Goal: Navigation & Orientation: Find specific page/section

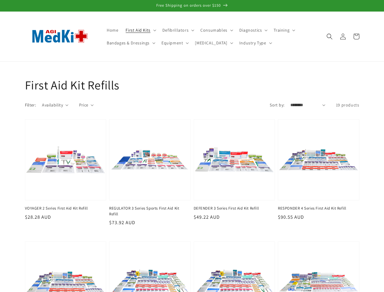
click at [139, 30] on span "First Aid Kits" at bounding box center [137, 29] width 25 height 5
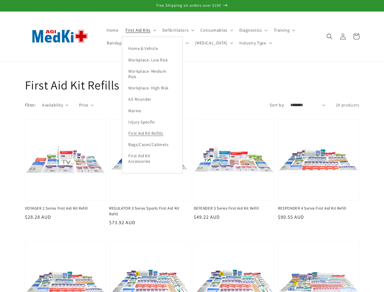
click at [176, 30] on span "Defibrillators" at bounding box center [175, 29] width 26 height 5
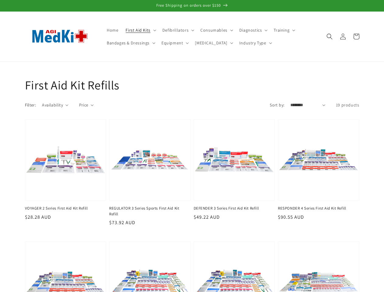
click at [214, 30] on span "Consumables" at bounding box center [213, 29] width 27 height 5
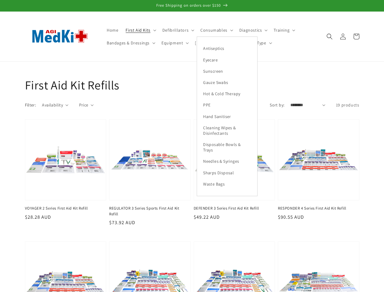
click at [250, 30] on span "Diagnostics" at bounding box center [250, 29] width 23 height 5
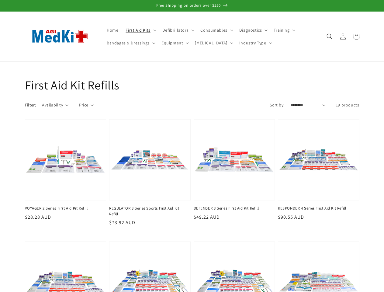
click at [281, 30] on span "Training" at bounding box center [281, 29] width 16 height 5
click at [130, 43] on span "Bandages & Dressings" at bounding box center [128, 42] width 43 height 5
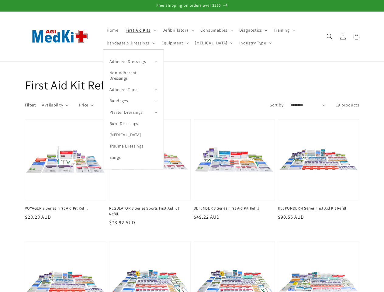
click at [133, 61] on summary "Adhesive Dressings" at bounding box center [133, 61] width 60 height 11
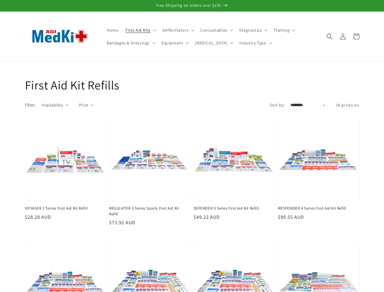
click at [173, 43] on span "Equipment" at bounding box center [172, 42] width 22 height 5
click at [187, 61] on summary "Instruments" at bounding box center [188, 61] width 60 height 11
click at [204, 43] on span "[MEDICAL_DATA]" at bounding box center [211, 42] width 32 height 5
